Goal: Ask a question: Seek information or help from site administrators or community

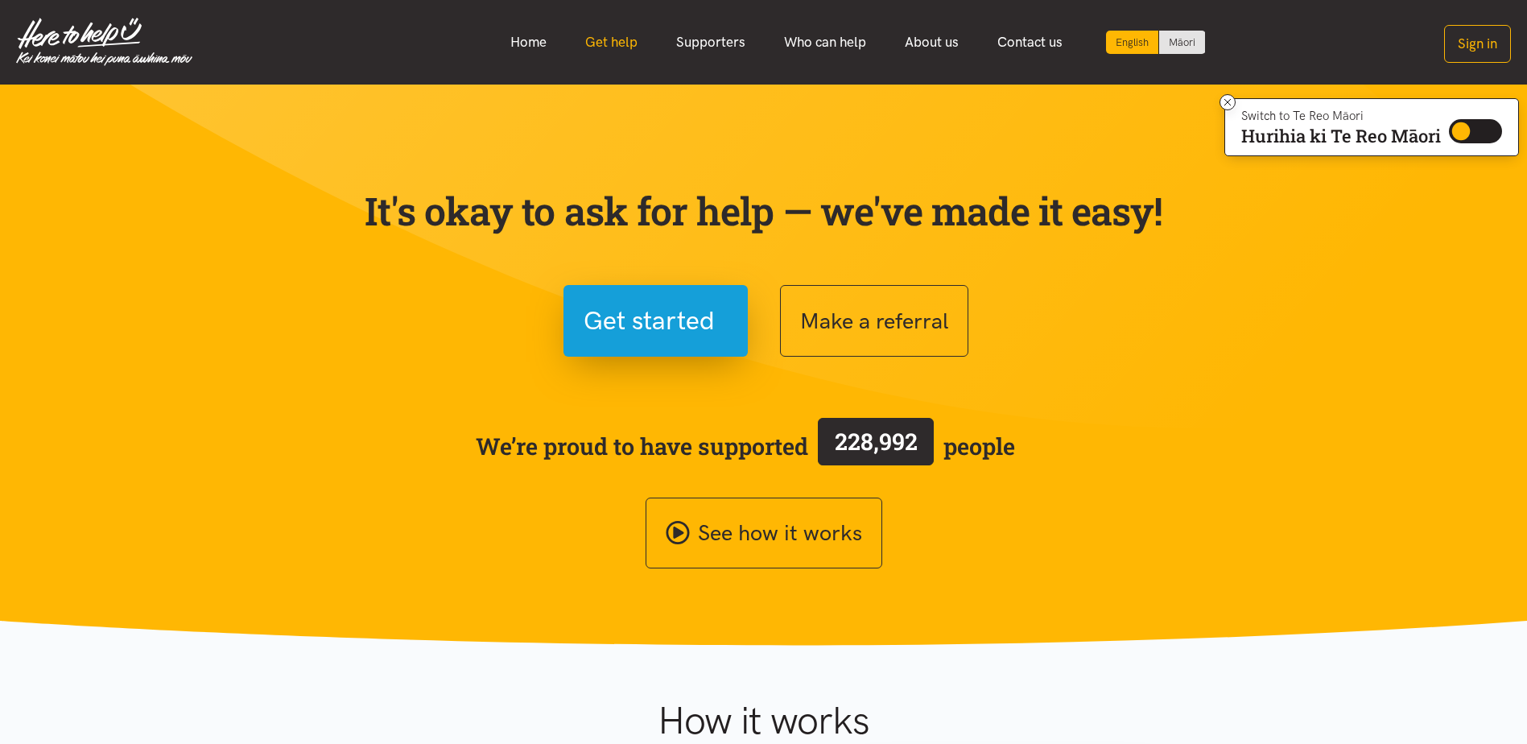
click at [605, 42] on link "Get help" at bounding box center [611, 42] width 91 height 35
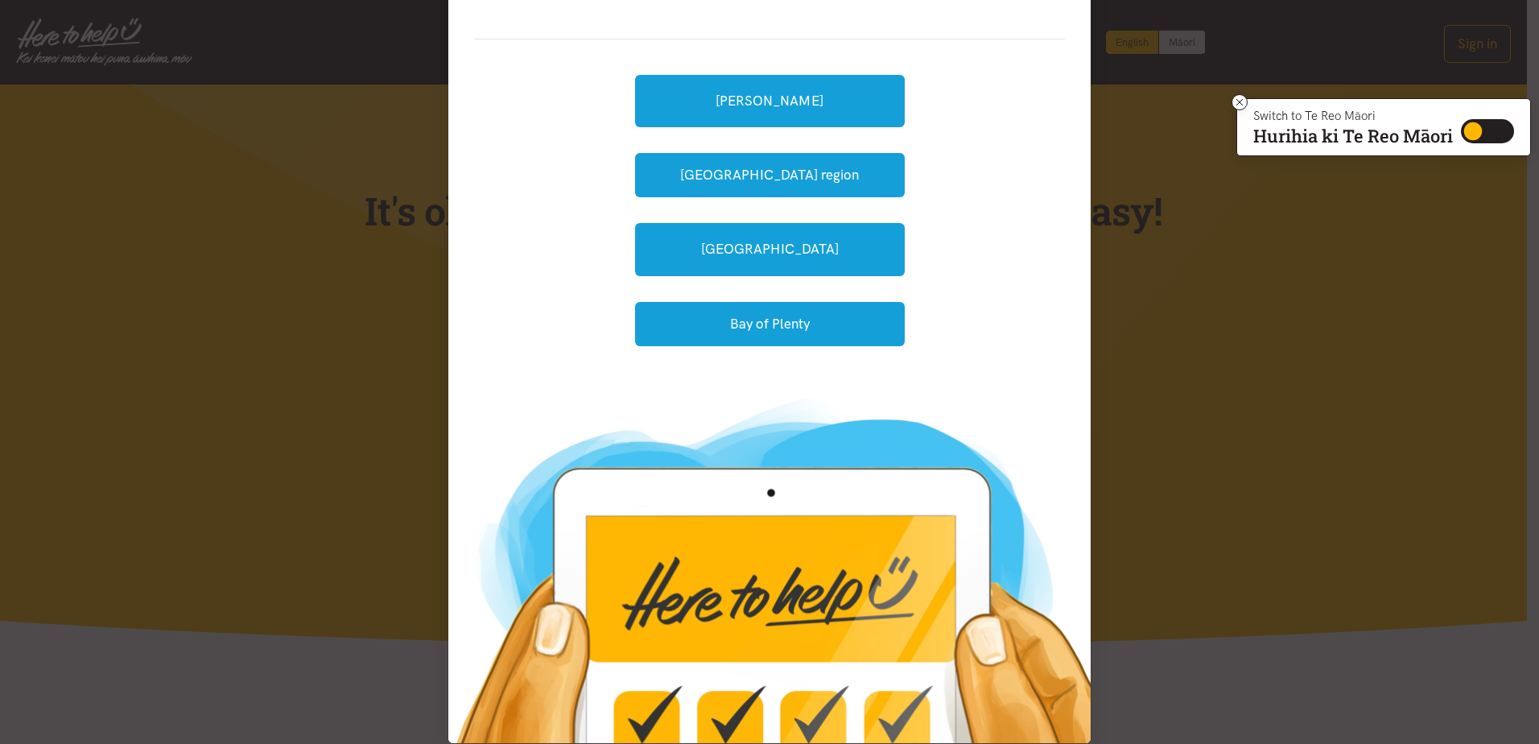
scroll to position [168, 0]
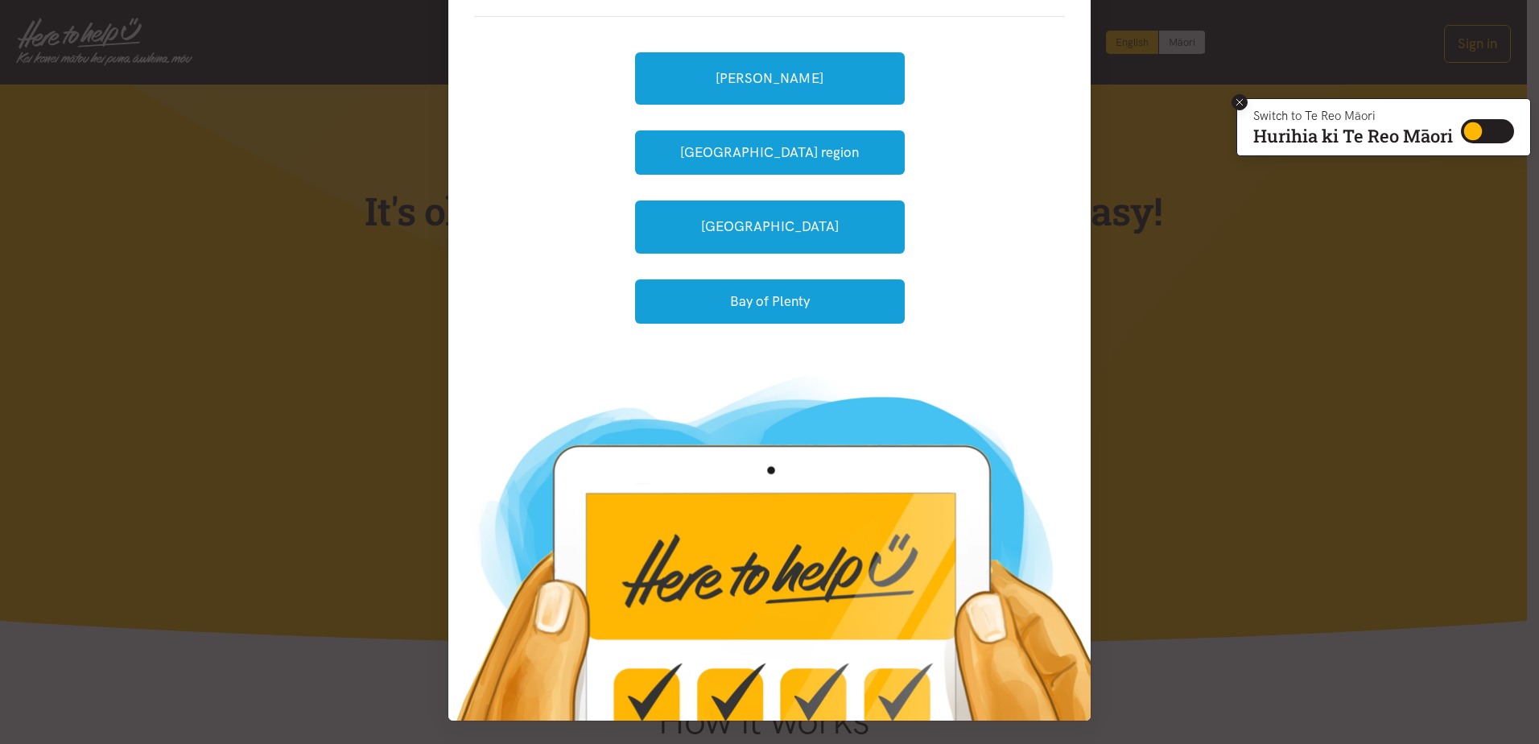
click at [1234, 102] on icon at bounding box center [1240, 103] width 12 height 12
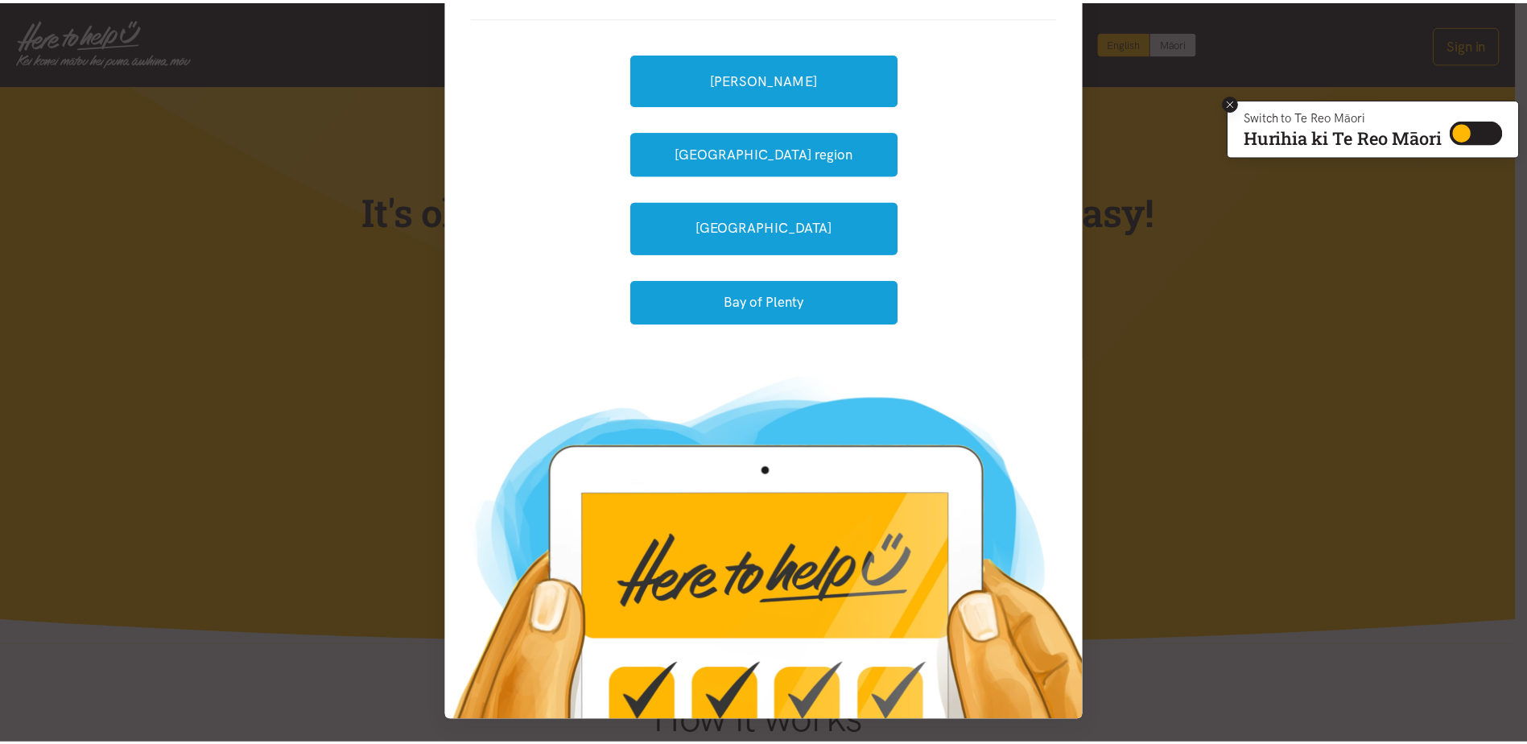
scroll to position [0, 0]
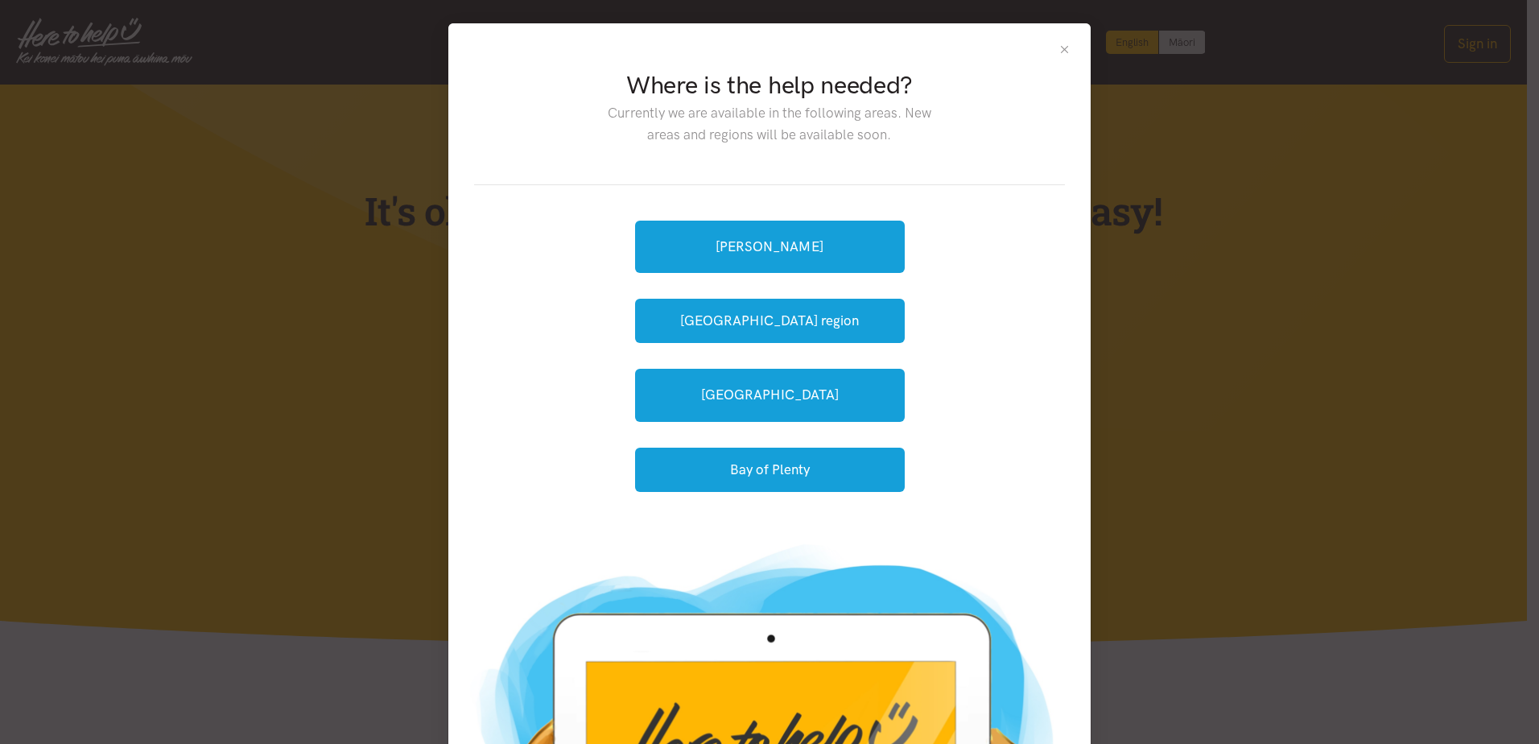
click at [1061, 48] on button "Close" at bounding box center [1065, 50] width 14 height 14
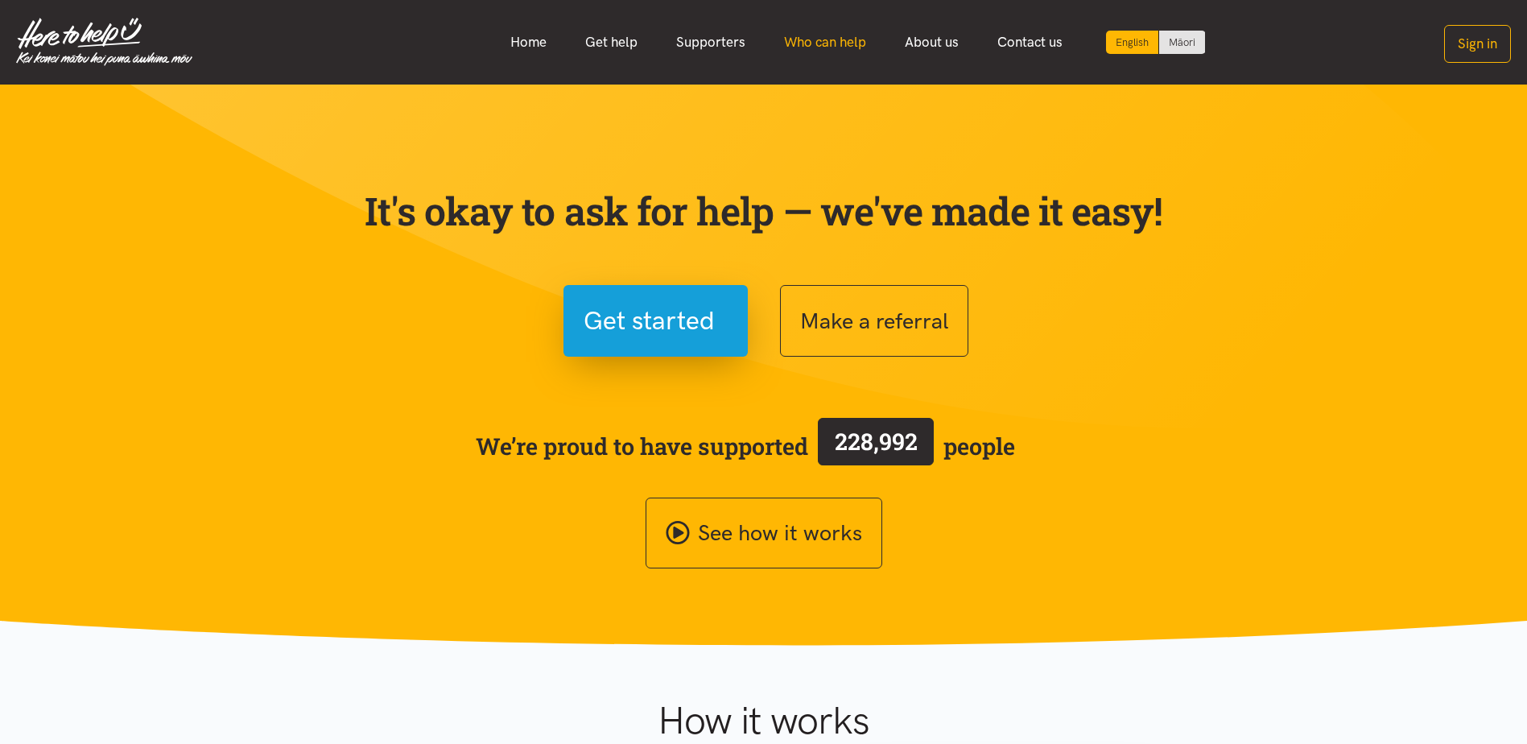
click at [816, 43] on link "Who can help" at bounding box center [825, 42] width 121 height 35
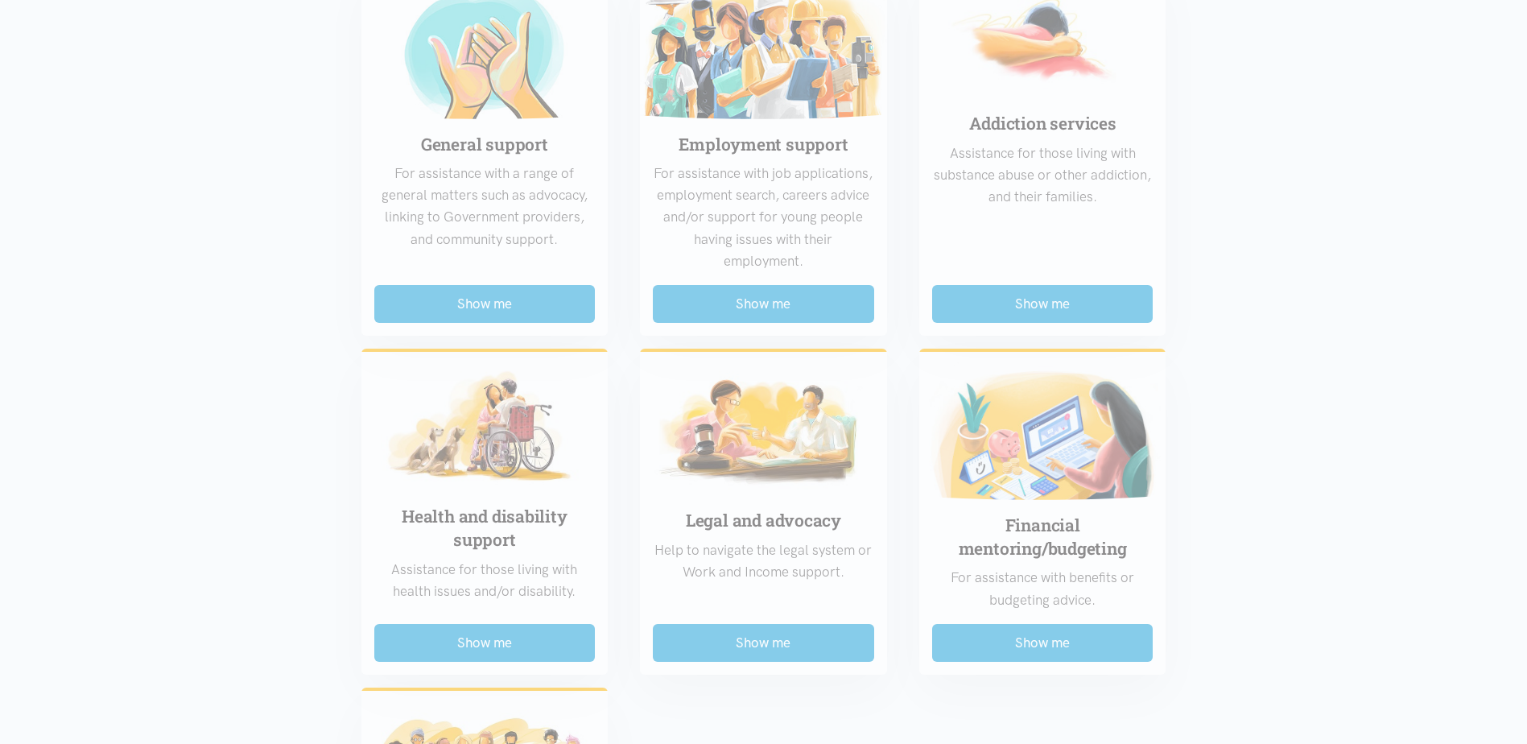
scroll to position [845, 0]
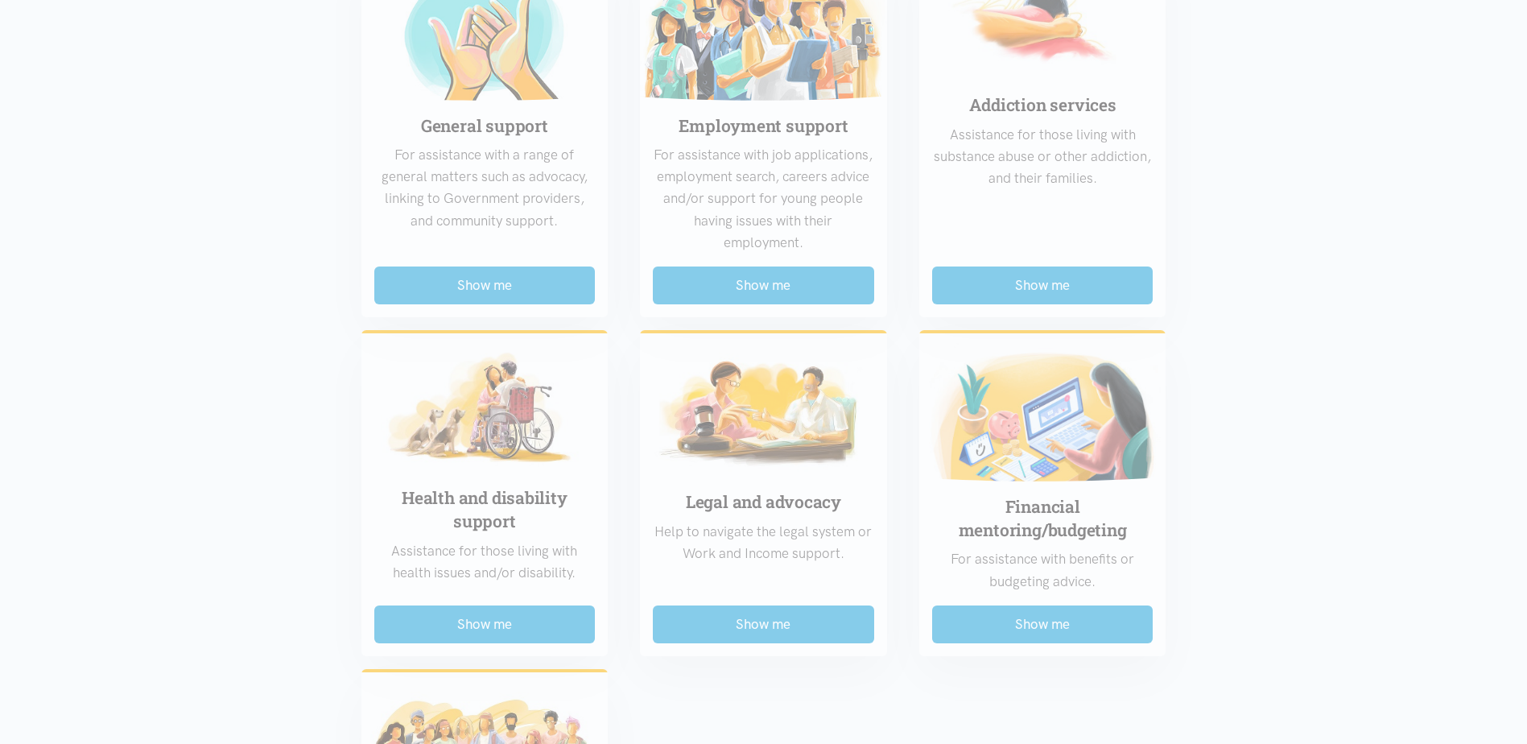
click at [783, 285] on div "Food support For emergency cases only – will include essential non-perishable f…" at bounding box center [763, 296] width 837 height 1394
click at [757, 285] on div "Food support For emergency cases only – will include essential non-perishable f…" at bounding box center [763, 296] width 837 height 1394
click at [753, 202] on div "Food support For emergency cases only – will include essential non-perishable f…" at bounding box center [763, 296] width 837 height 1394
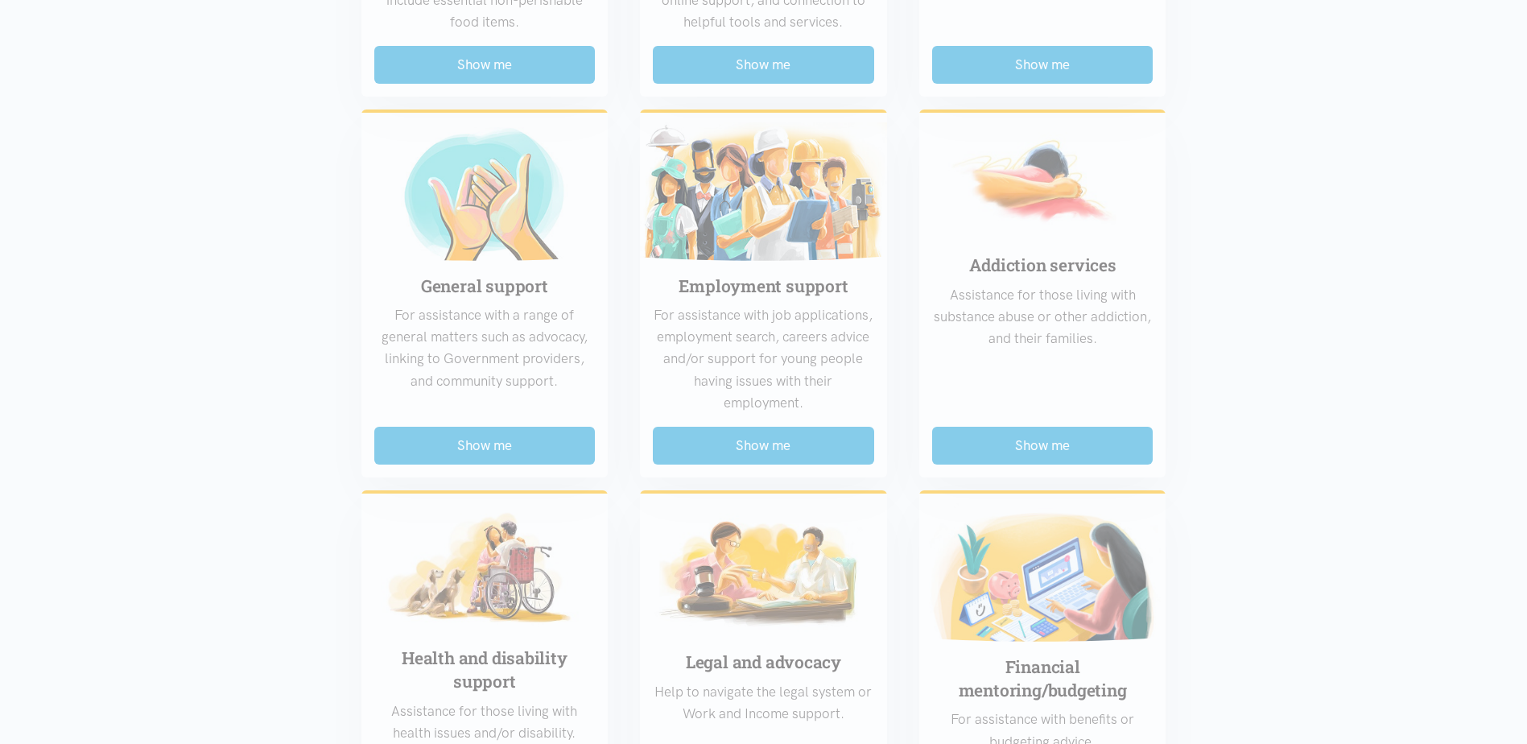
scroll to position [684, 0]
click at [766, 260] on div "Food support For emergency cases only – will include essential non-perishable f…" at bounding box center [763, 457] width 837 height 1394
click at [775, 444] on div "Food support For emergency cases only – will include essential non-perishable f…" at bounding box center [763, 457] width 837 height 1394
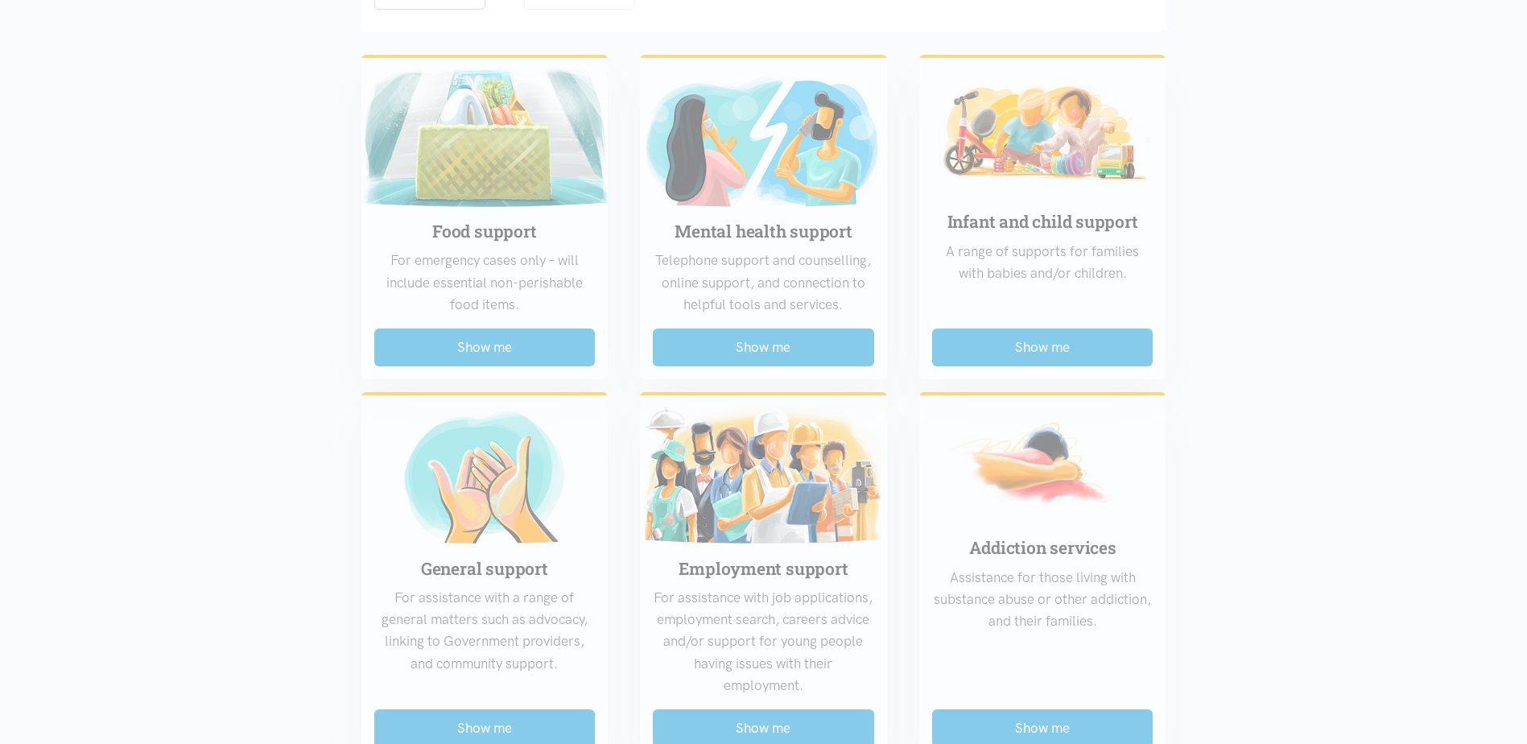
scroll to position [483, 0]
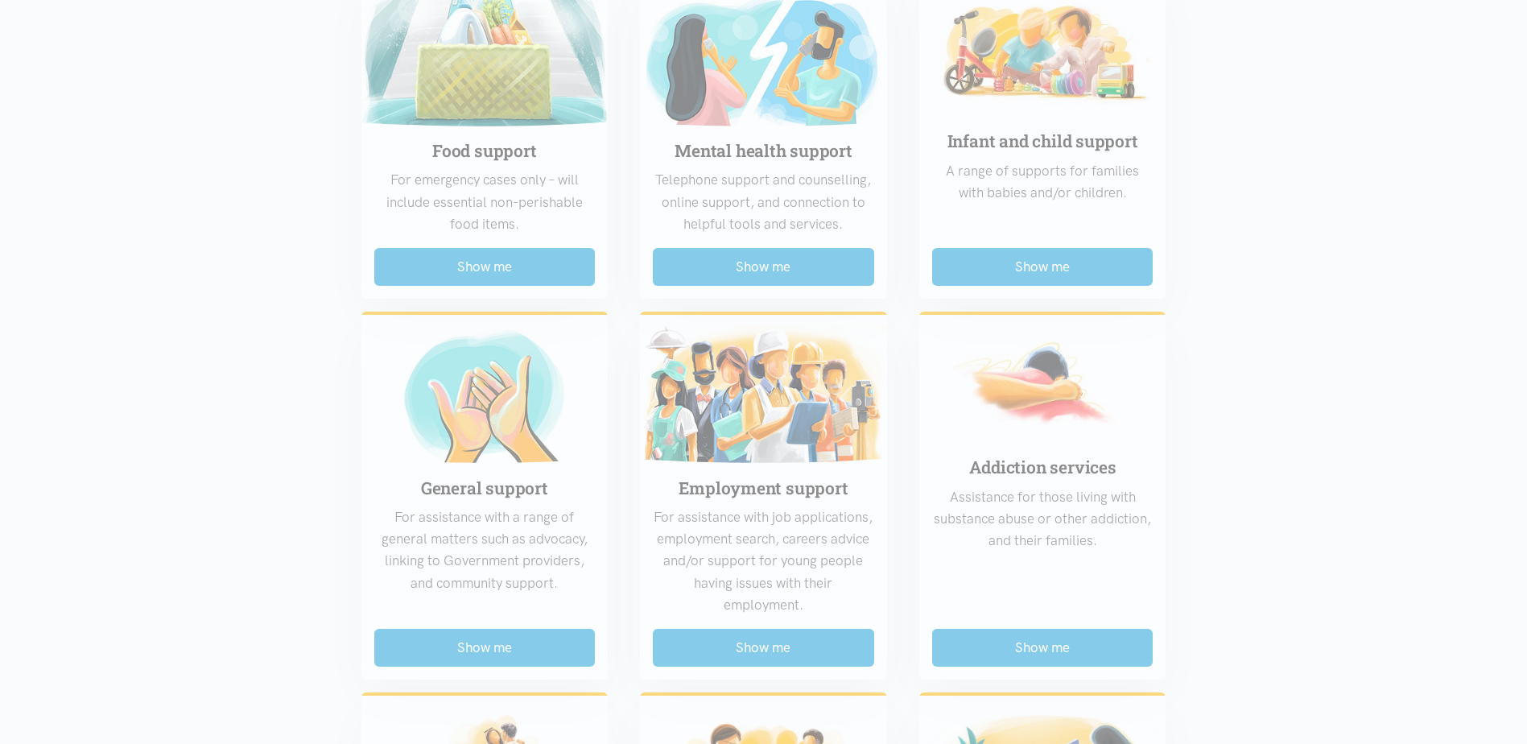
click at [766, 658] on div "Food support For emergency cases only – will include essential non-perishable f…" at bounding box center [763, 658] width 837 height 1394
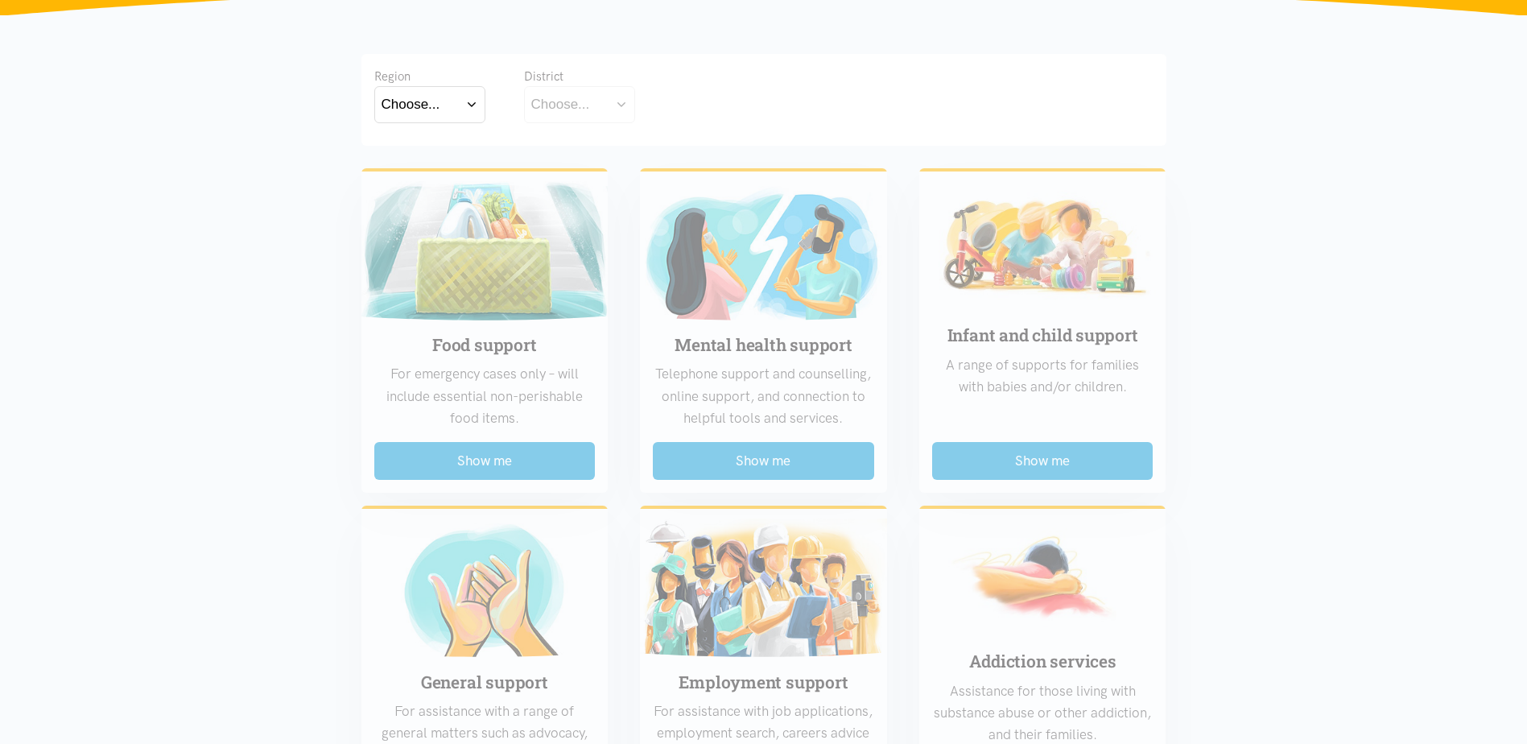
scroll to position [0, 0]
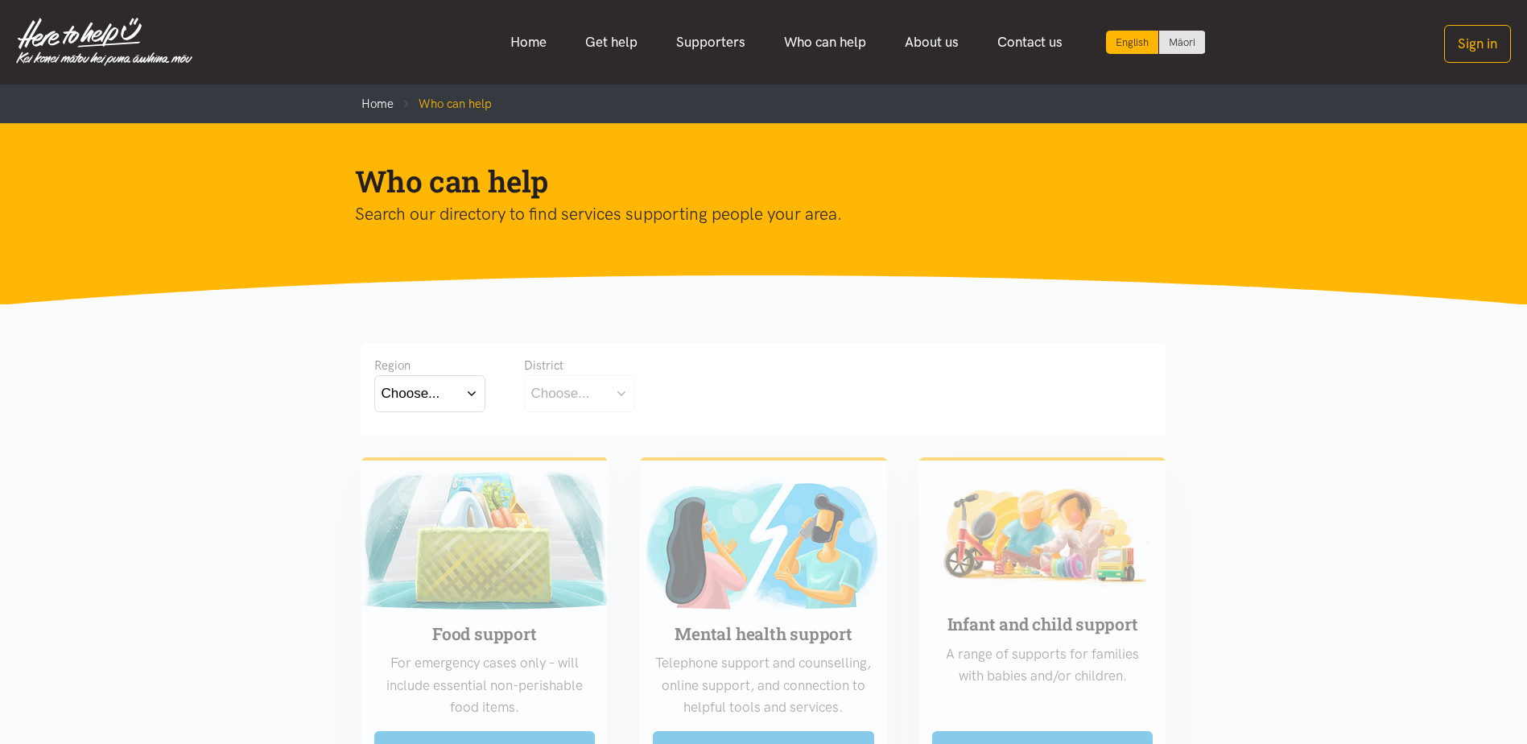
click at [448, 387] on button "Choose..." at bounding box center [429, 393] width 111 height 36
click at [433, 465] on label "[GEOGRAPHIC_DATA]" at bounding box center [430, 464] width 97 height 20
click at [0, 0] on input "[GEOGRAPHIC_DATA]" at bounding box center [0, 0] width 0 height 0
click at [579, 402] on div "Choose..." at bounding box center [560, 393] width 59 height 22
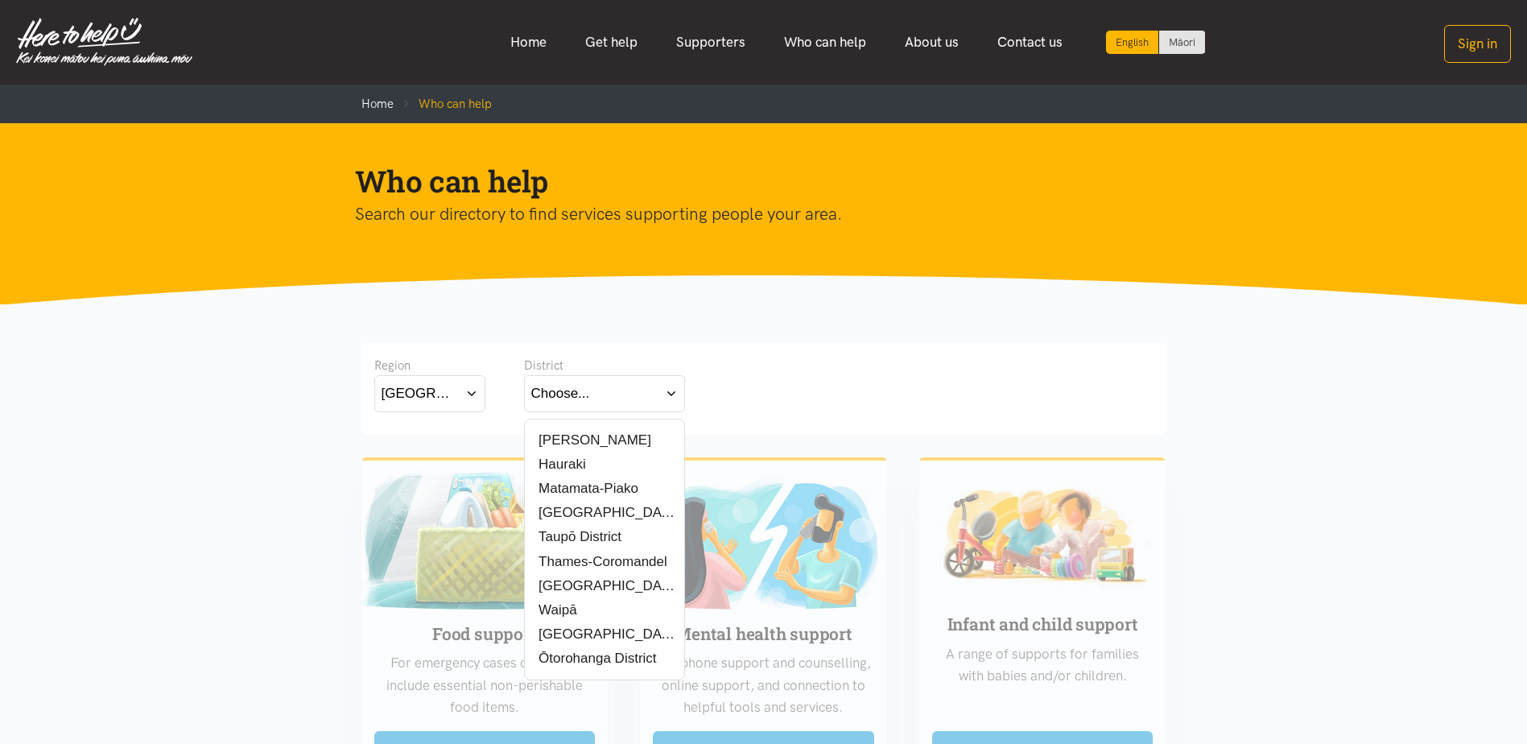
click at [583, 437] on label "[PERSON_NAME]" at bounding box center [591, 440] width 120 height 20
click at [0, 0] on input "[PERSON_NAME]" at bounding box center [0, 0] width 0 height 0
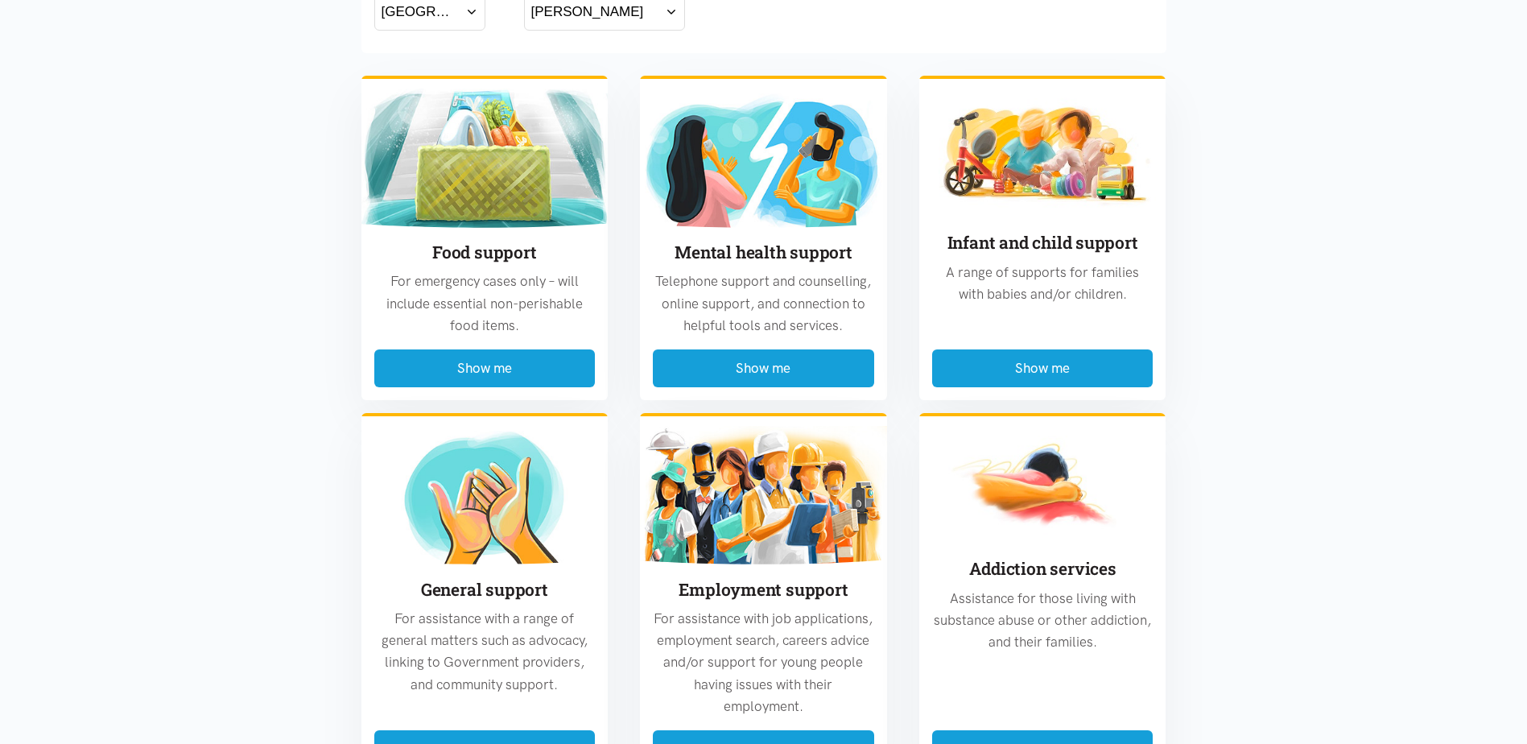
scroll to position [564, 0]
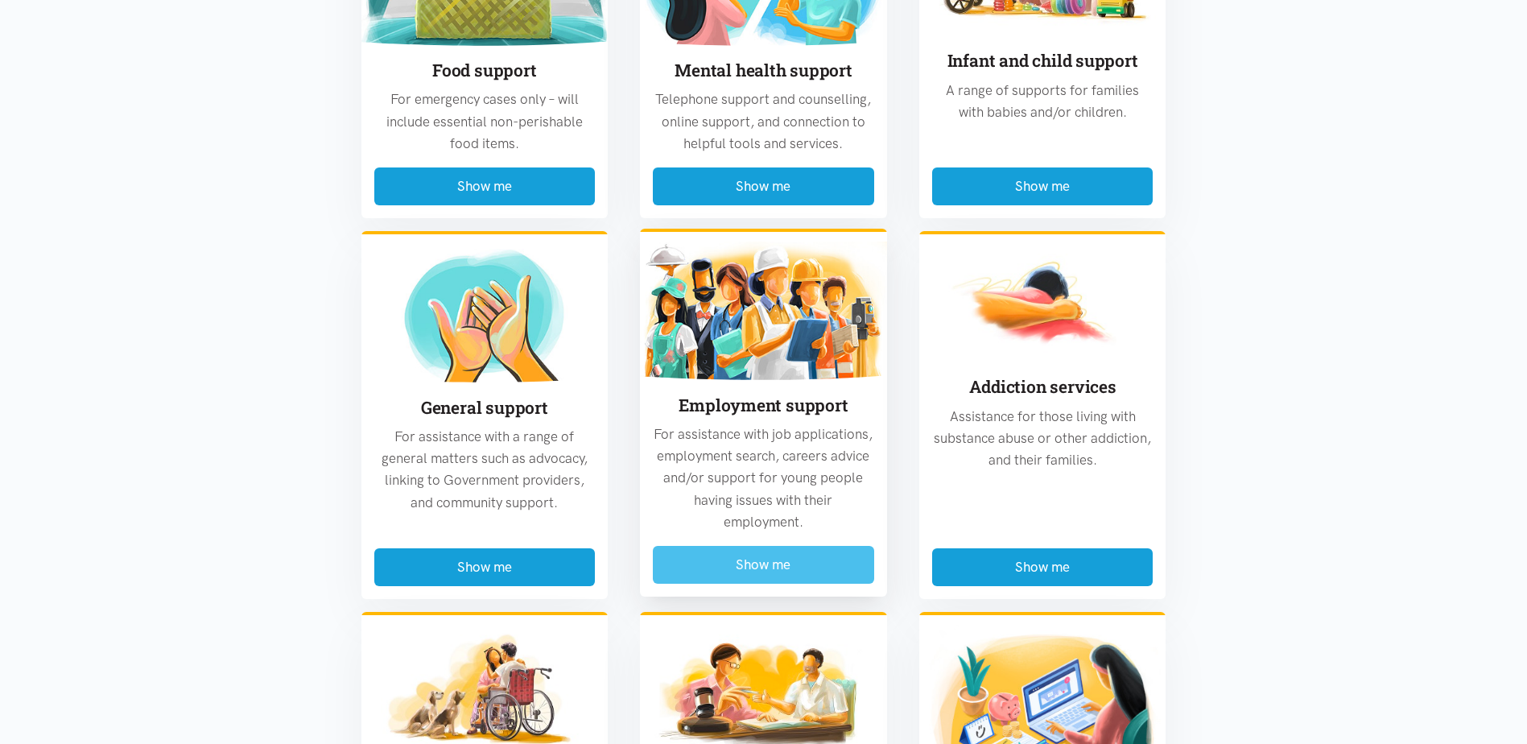
click at [770, 564] on button "Show me" at bounding box center [763, 565] width 221 height 38
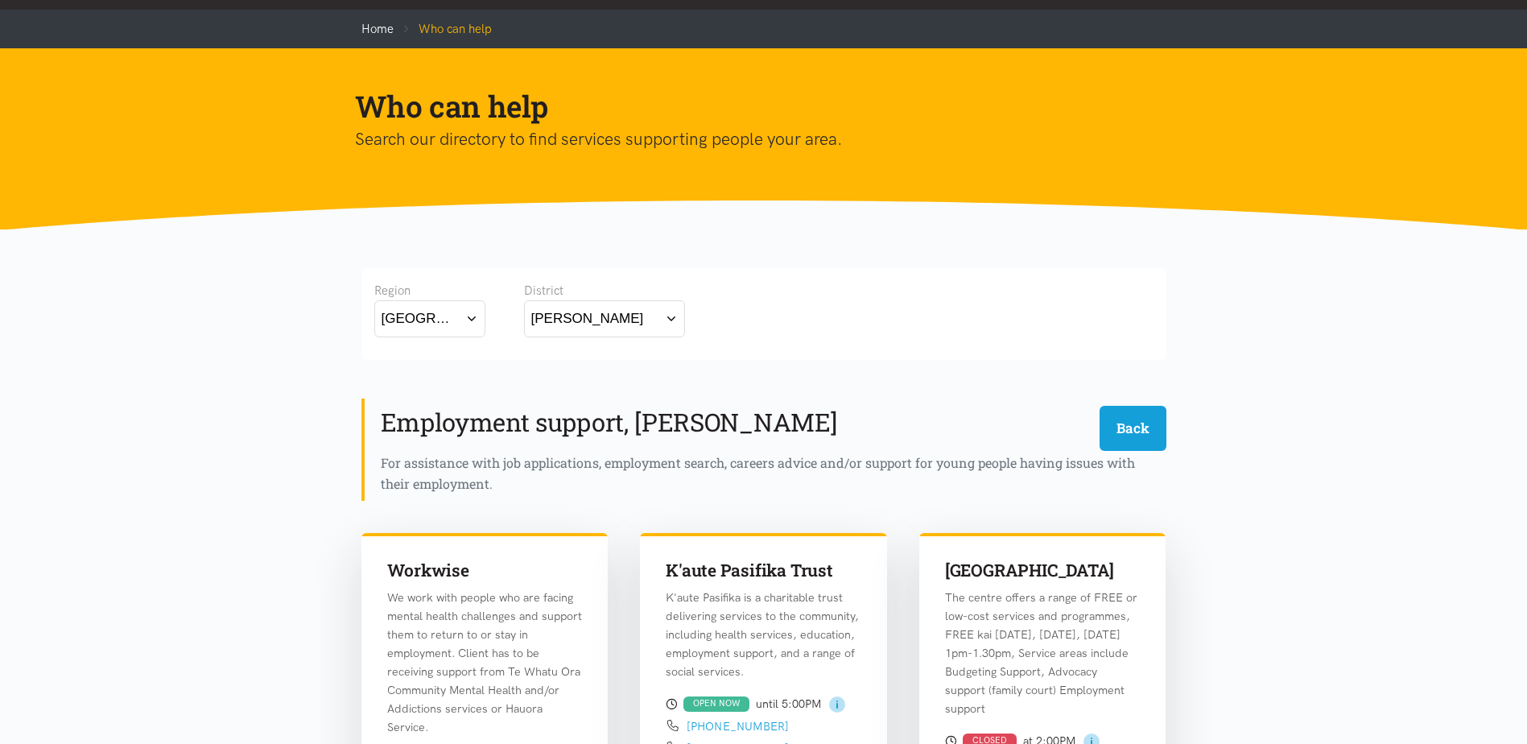
scroll to position [0, 0]
